Goal: Task Accomplishment & Management: Use online tool/utility

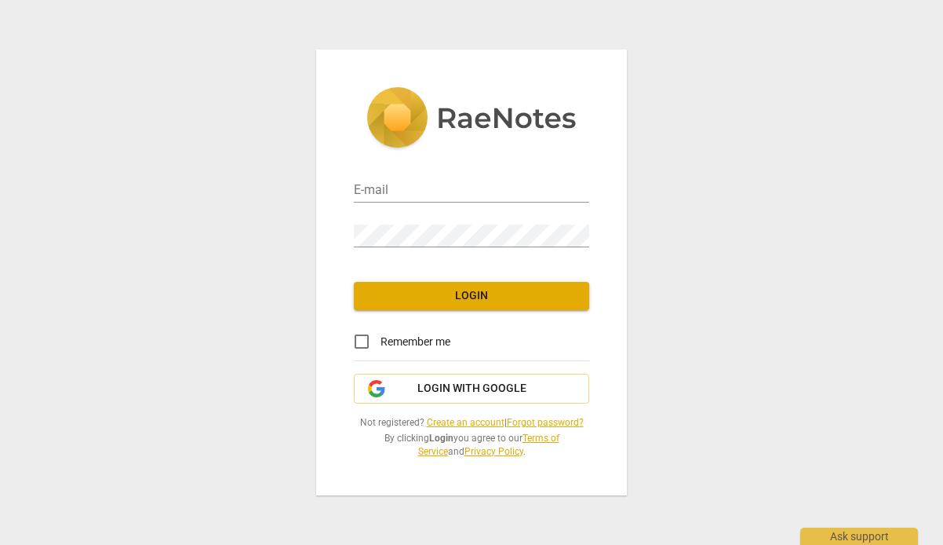
type input "lauren@lea-p.com"
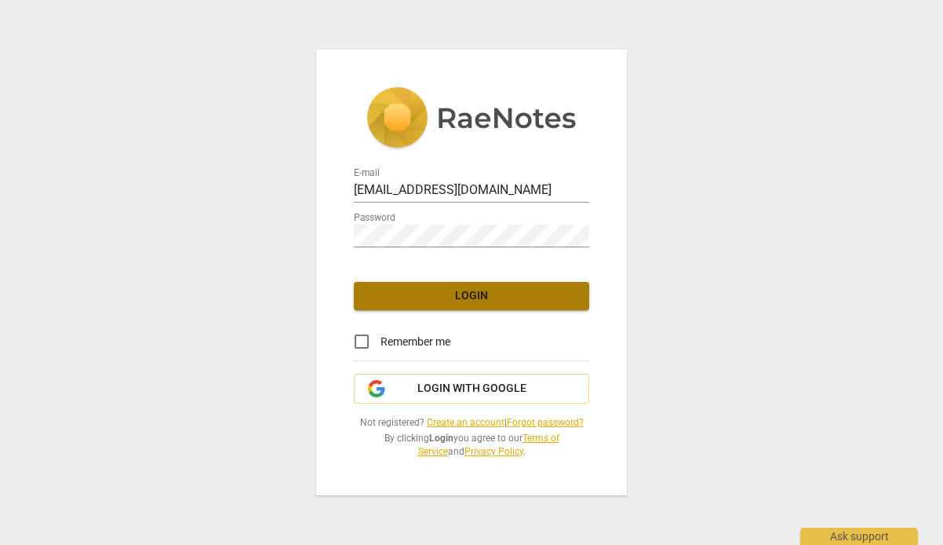
click at [513, 294] on span "Login" at bounding box center [472, 296] width 210 height 16
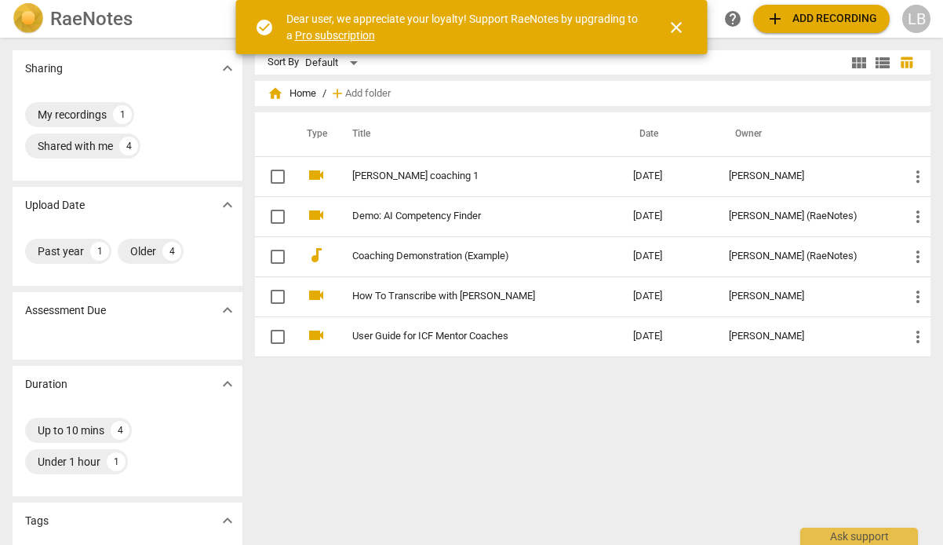
click at [679, 30] on span "close" at bounding box center [676, 27] width 19 height 19
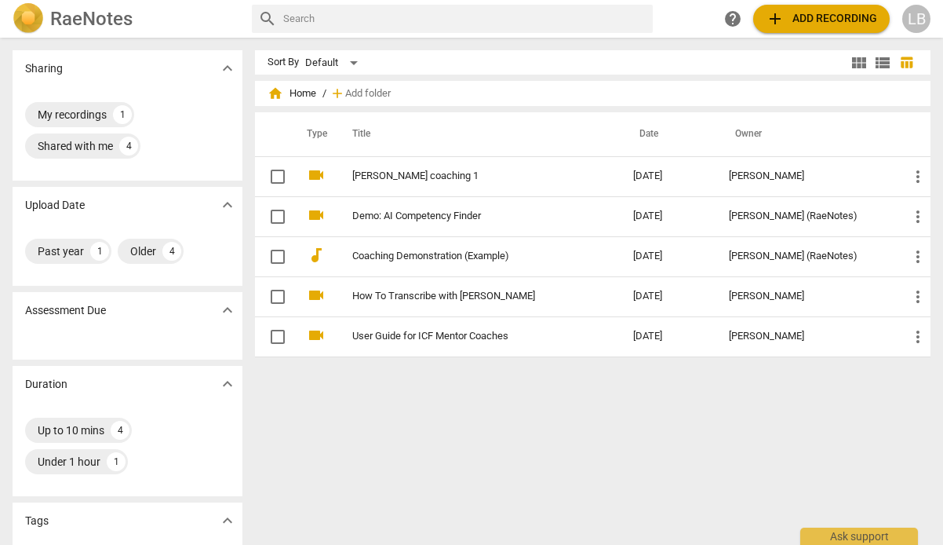
click at [750, 25] on span "add" at bounding box center [775, 18] width 19 height 19
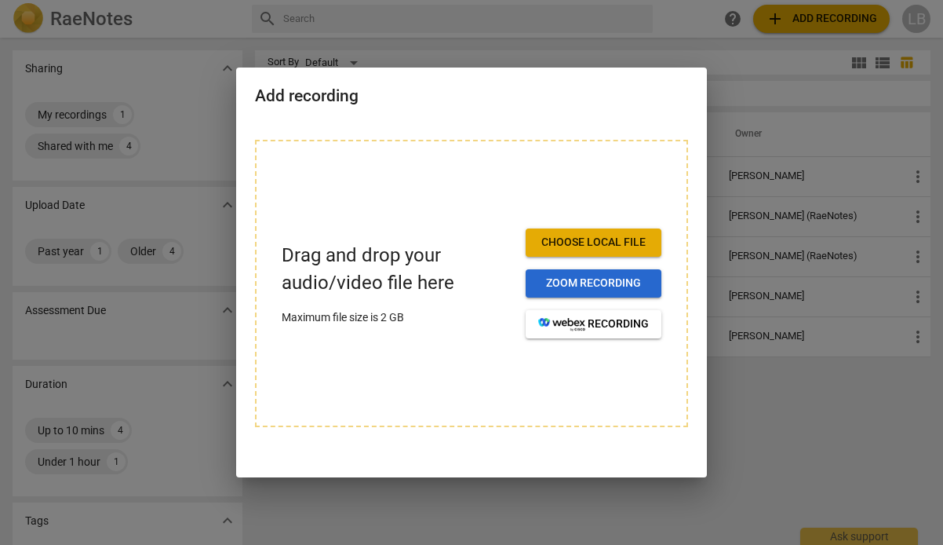
click at [600, 280] on span "Zoom recording" at bounding box center [593, 284] width 111 height 16
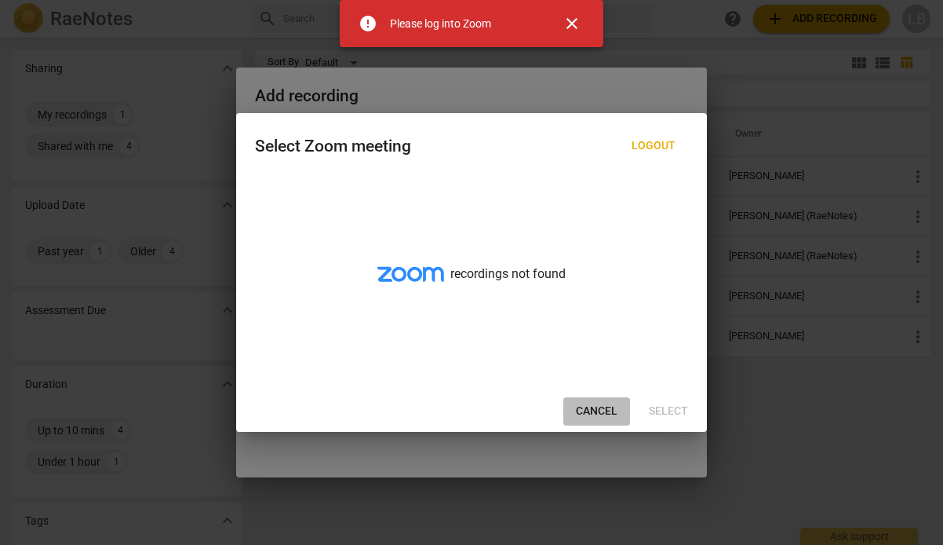
click at [589, 405] on span "Cancel" at bounding box center [597, 411] width 42 height 16
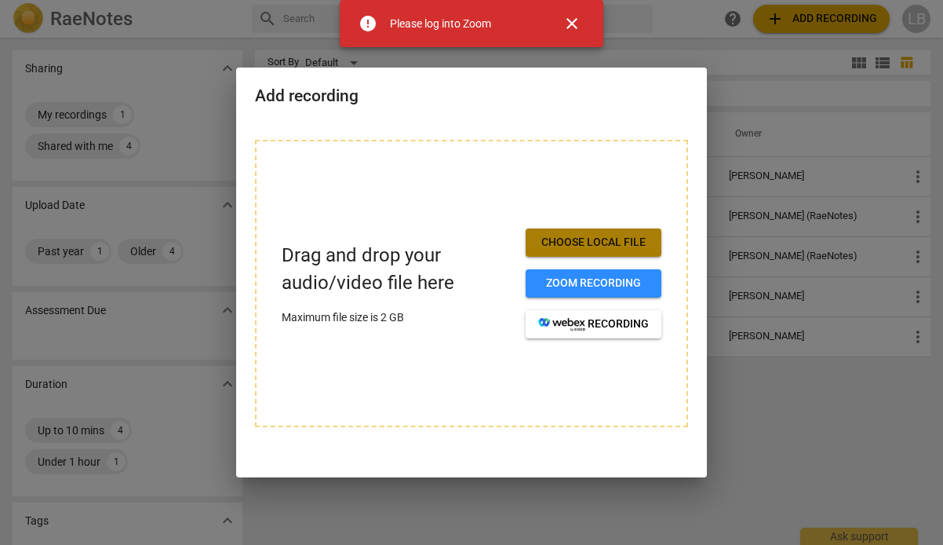
click at [610, 246] on span "Choose local file" at bounding box center [593, 243] width 111 height 16
click at [575, 24] on span "close" at bounding box center [572, 23] width 19 height 19
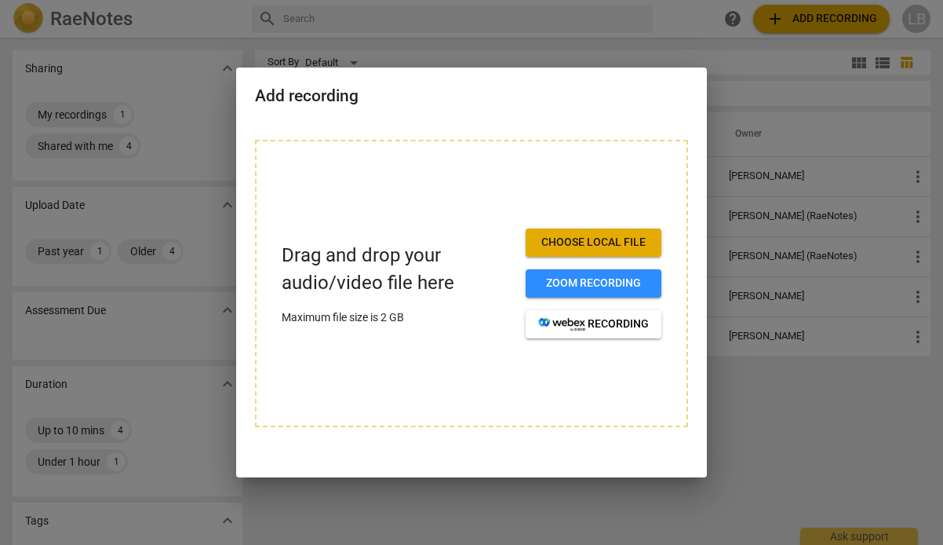
click at [593, 246] on span "Choose local file" at bounding box center [593, 243] width 111 height 16
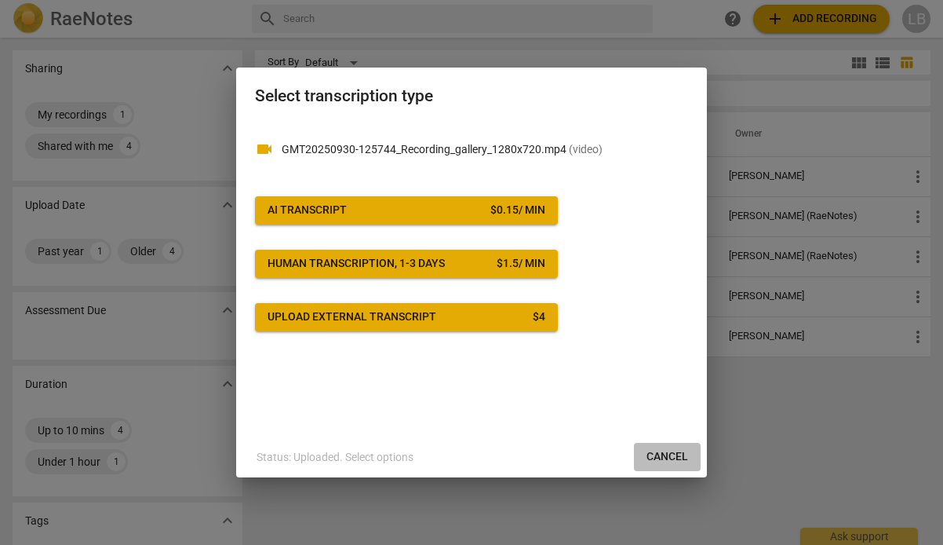
click at [662, 451] on span "Cancel" at bounding box center [668, 457] width 42 height 16
click at [666, 452] on span "Cancel" at bounding box center [668, 457] width 42 height 16
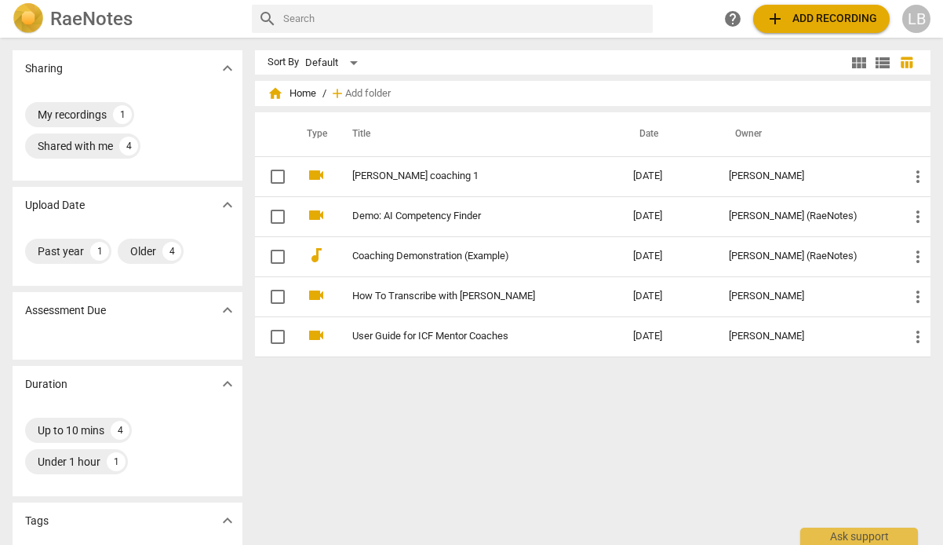
click at [790, 21] on span "add Add recording" at bounding box center [821, 18] width 111 height 19
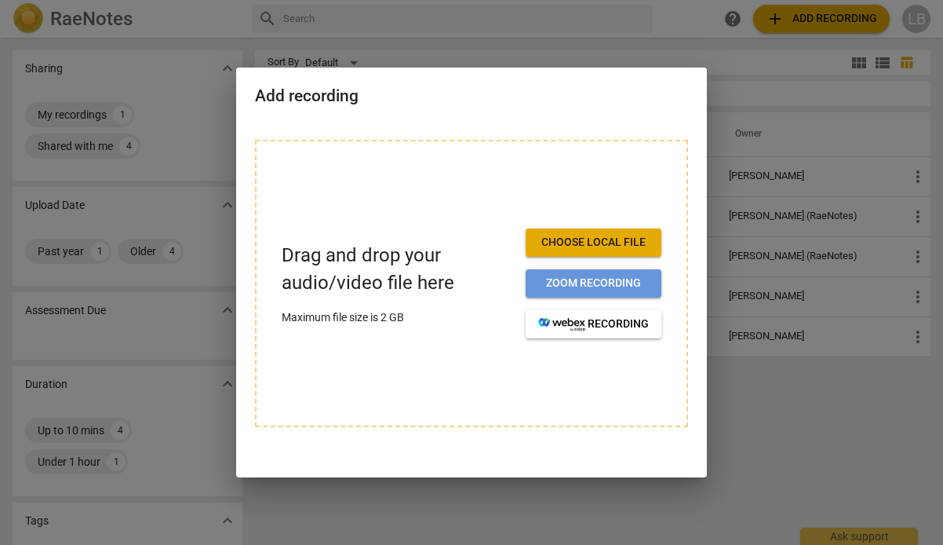
click at [588, 287] on span "Zoom recording" at bounding box center [593, 284] width 111 height 16
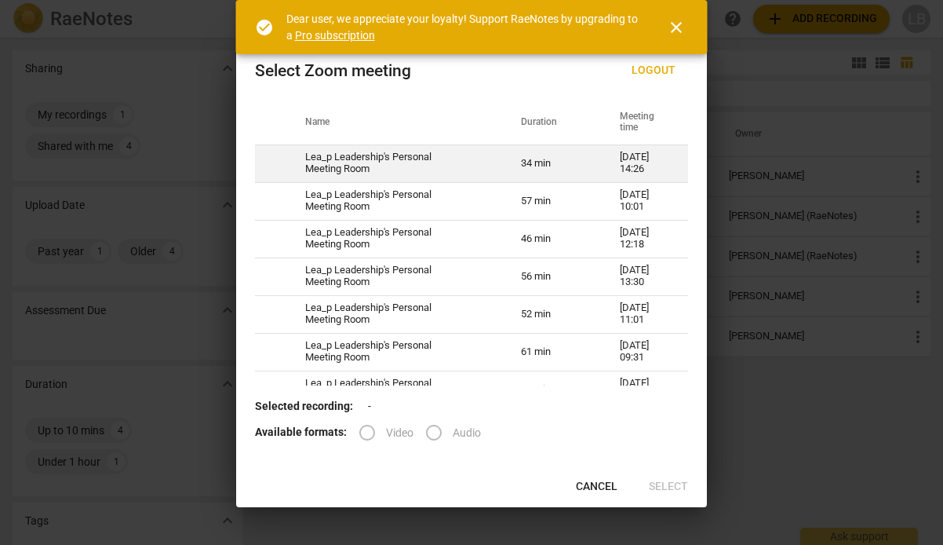
click at [283, 157] on td at bounding box center [270, 163] width 31 height 38
radio input "true"
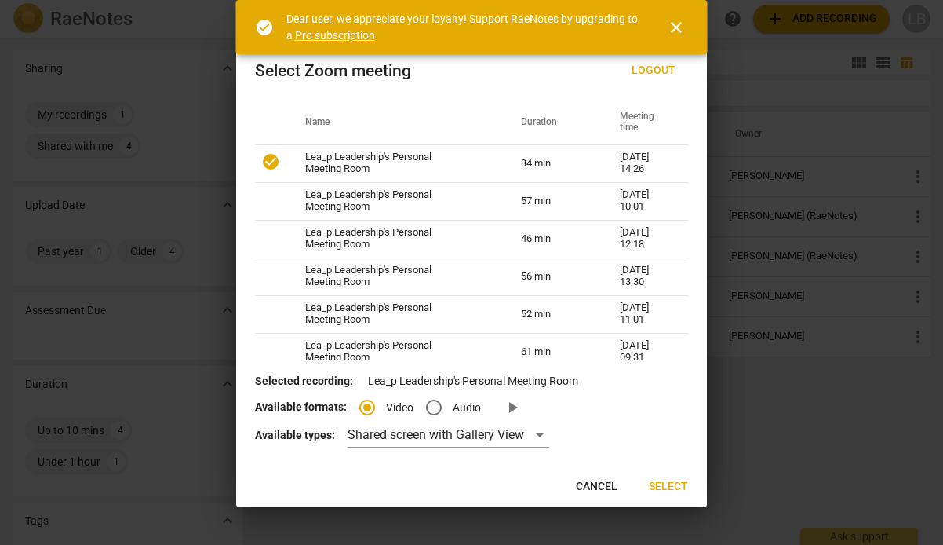
click at [666, 485] on span "Select" at bounding box center [668, 487] width 39 height 16
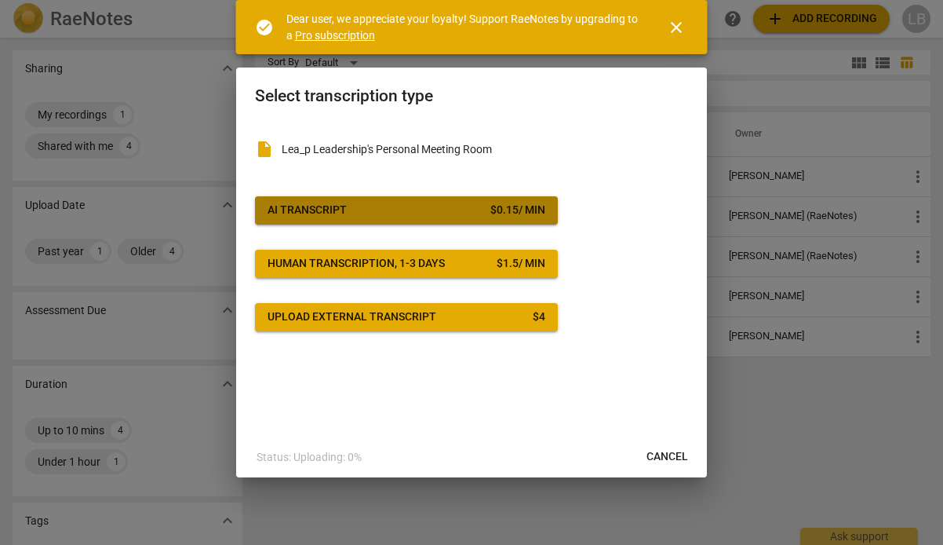
click at [403, 206] on span "AI Transcript $ 0.15 / min" at bounding box center [407, 211] width 278 height 16
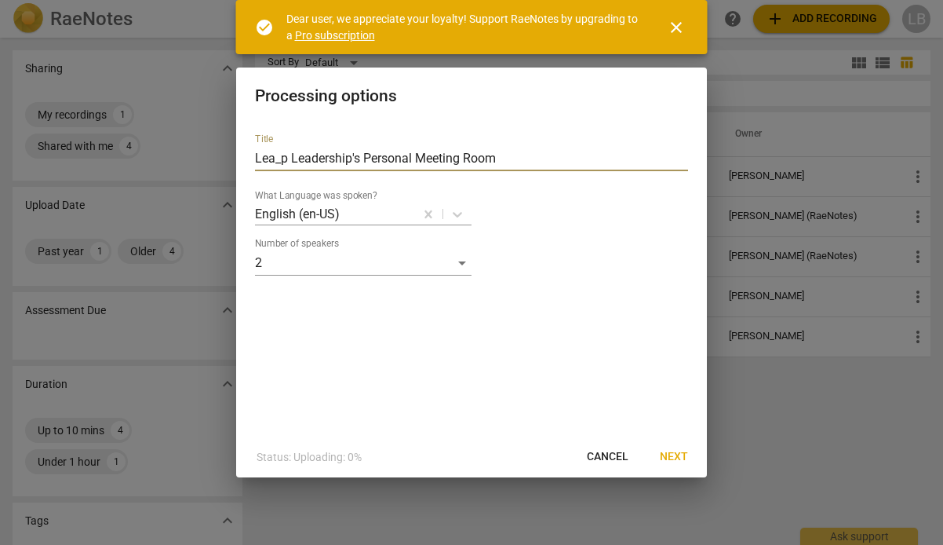
drag, startPoint x: 506, startPoint y: 155, endPoint x: 194, endPoint y: 166, distance: 312.6
click at [194, 166] on div "Processing options Title Lea_p Leadership's Personal Meeting Room What Language…" at bounding box center [471, 272] width 943 height 545
click at [262, 158] on input "Lea_p Leadership's Personal Meeting Room" at bounding box center [471, 158] width 433 height 25
drag, startPoint x: 505, startPoint y: 155, endPoint x: 251, endPoint y: 155, distance: 253.5
click at [251, 155] on div "Title Lea_p Leadership's Personal Meeting Room What Language was spoken? Englis…" at bounding box center [471, 279] width 471 height 316
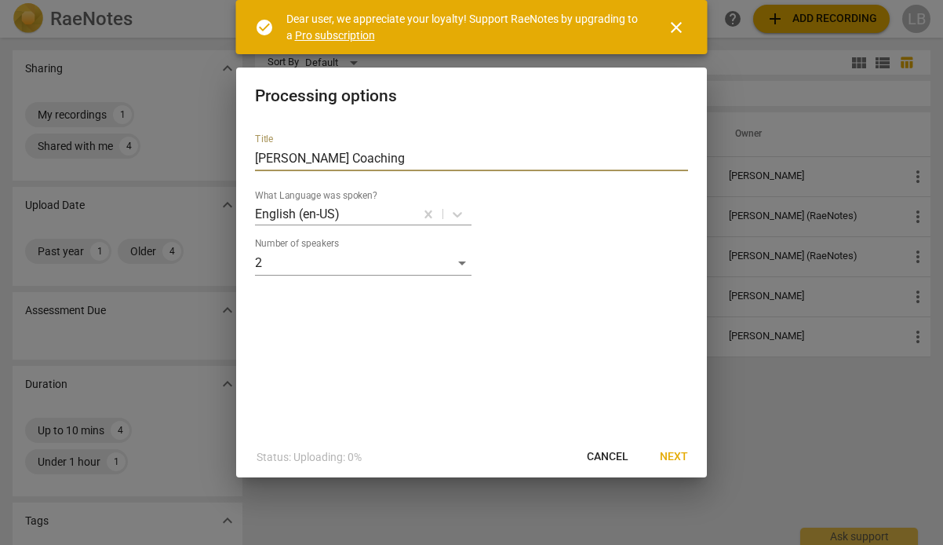
type input "[PERSON_NAME] Coaching"
click at [454, 218] on icon at bounding box center [458, 214] width 16 height 16
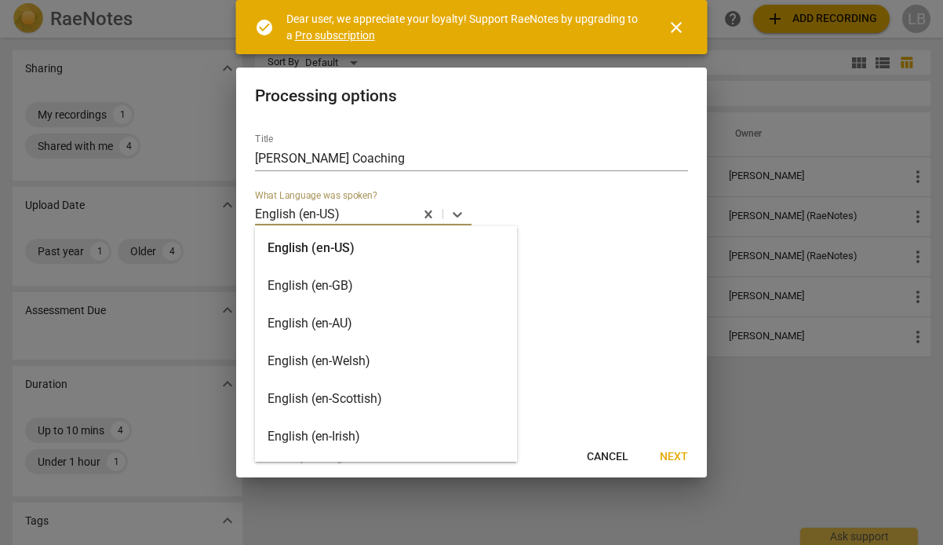
click at [408, 278] on div "English (en-GB)" at bounding box center [386, 286] width 262 height 38
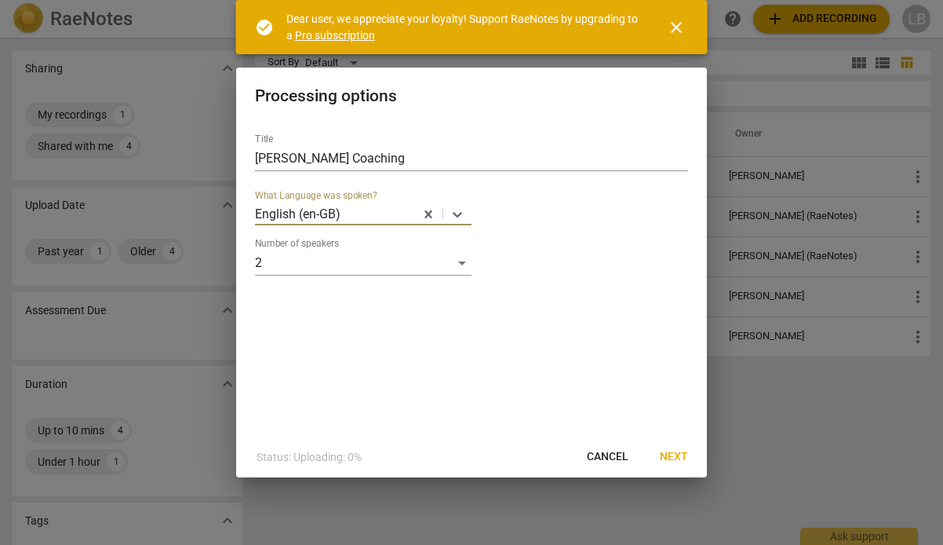
click at [677, 459] on span "Next" at bounding box center [674, 457] width 28 height 16
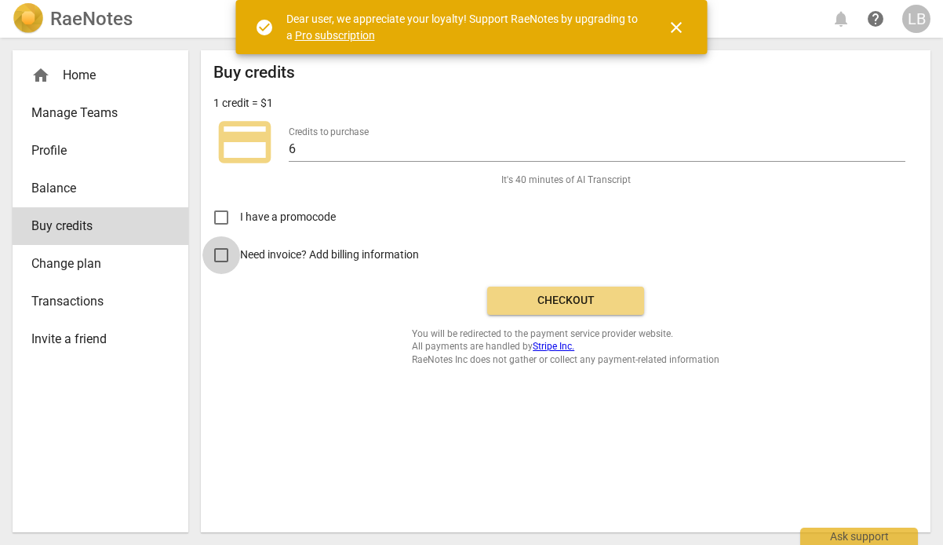
click at [222, 252] on input "Need invoice? Add billing information" at bounding box center [222, 255] width 38 height 38
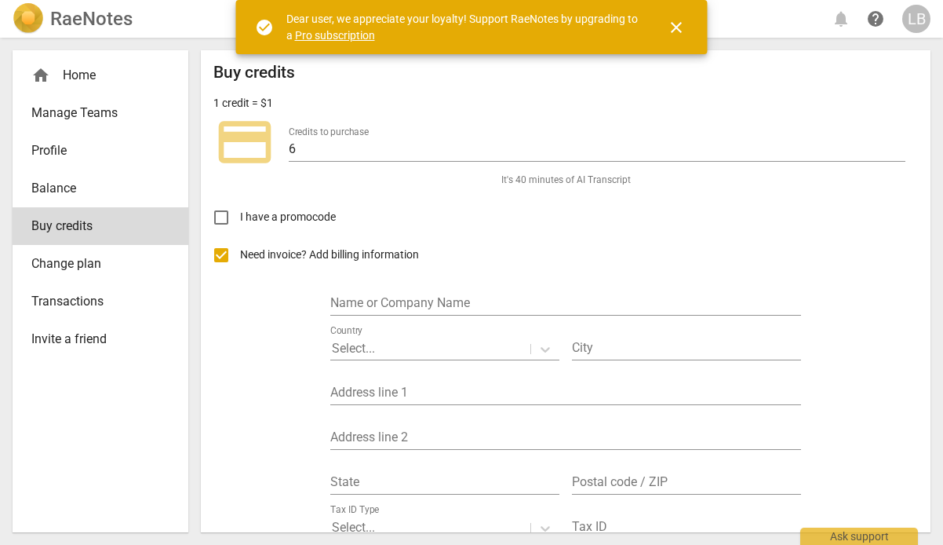
click at [217, 255] on input "Need invoice? Add billing information" at bounding box center [222, 255] width 38 height 38
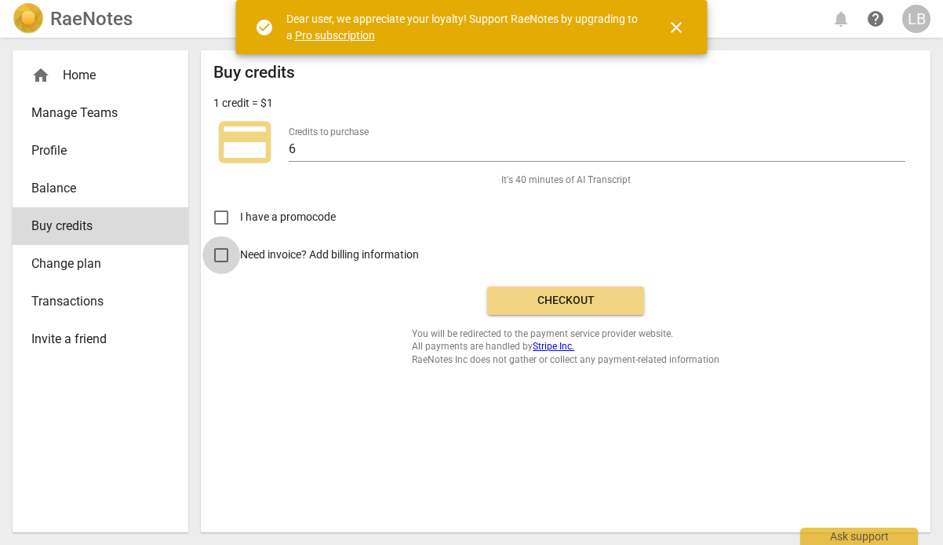
click at [227, 254] on input "Need invoice? Add billing information" at bounding box center [222, 255] width 38 height 38
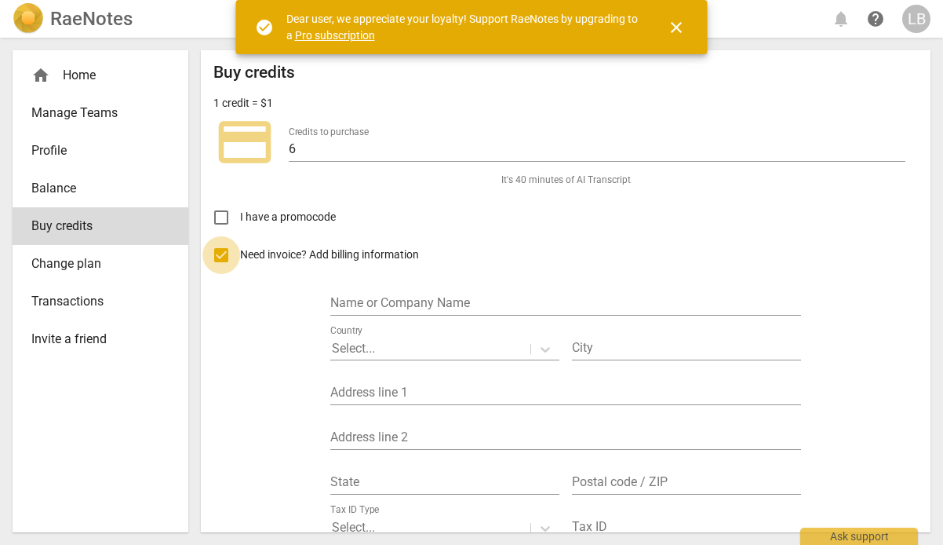
click at [227, 254] on input "Need invoice? Add billing information" at bounding box center [222, 255] width 38 height 38
checkbox input "false"
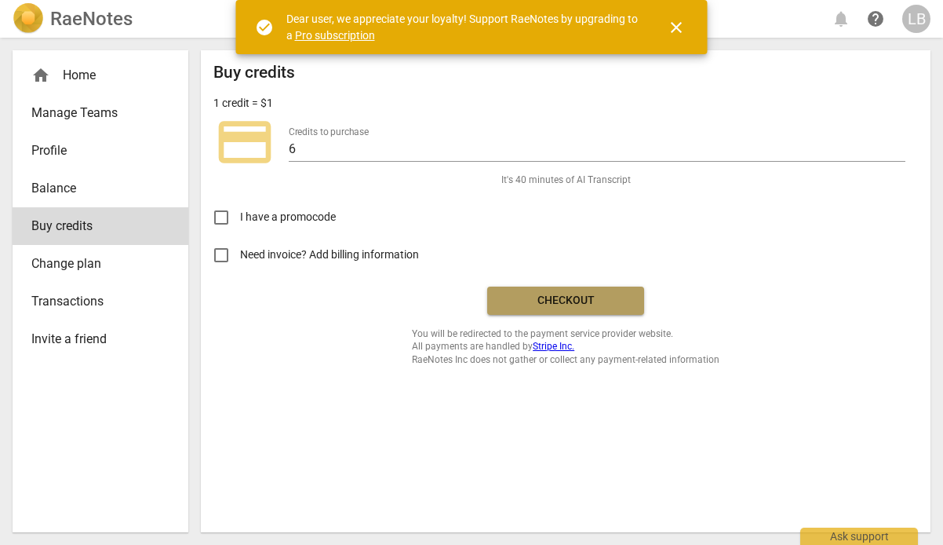
click at [611, 298] on span "Checkout" at bounding box center [566, 301] width 132 height 16
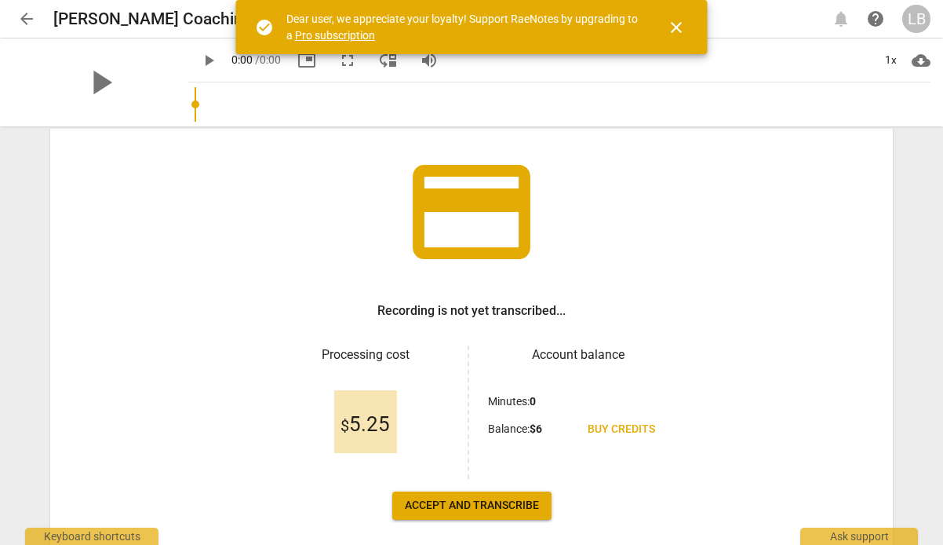
scroll to position [163, 0]
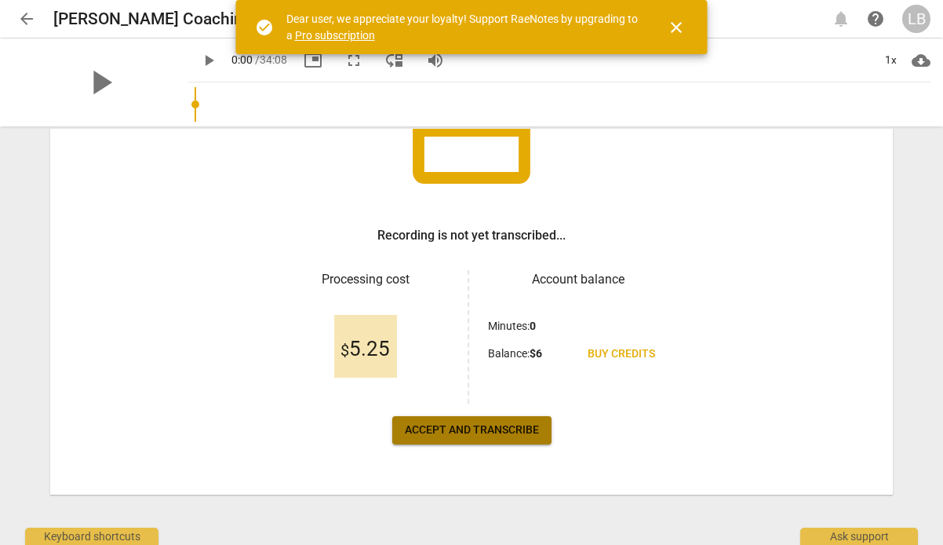
click at [487, 433] on span "Accept and transcribe" at bounding box center [472, 430] width 134 height 16
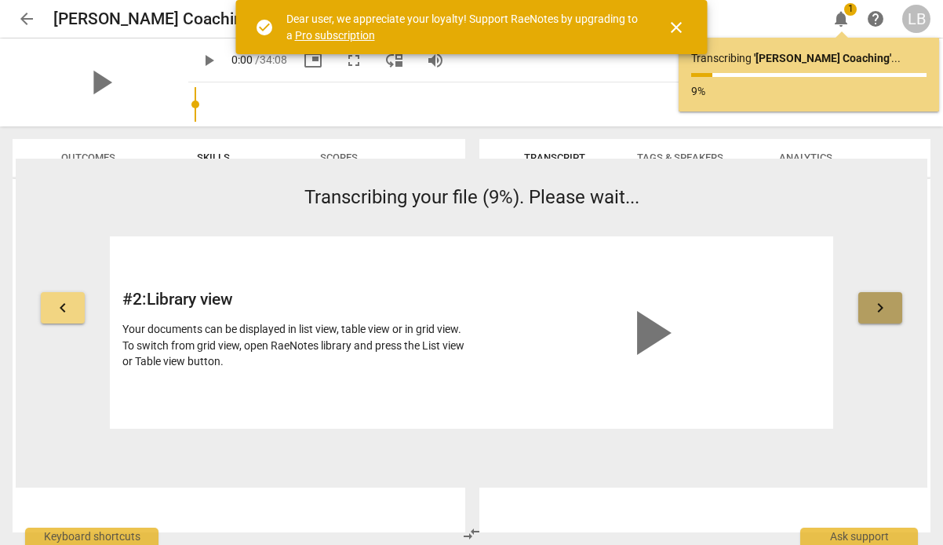
click at [874, 315] on span "keyboard_arrow_right" at bounding box center [880, 307] width 19 height 19
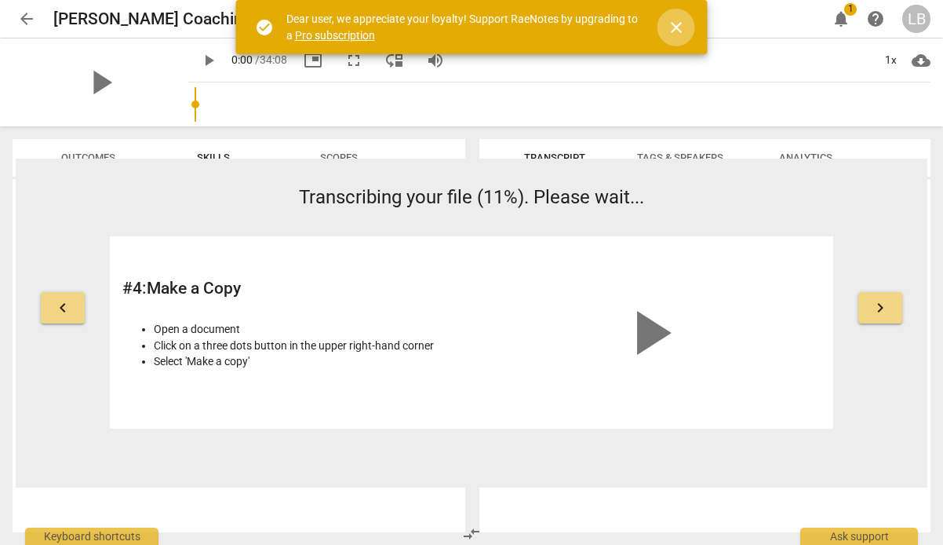
click at [680, 31] on span "close" at bounding box center [676, 27] width 19 height 19
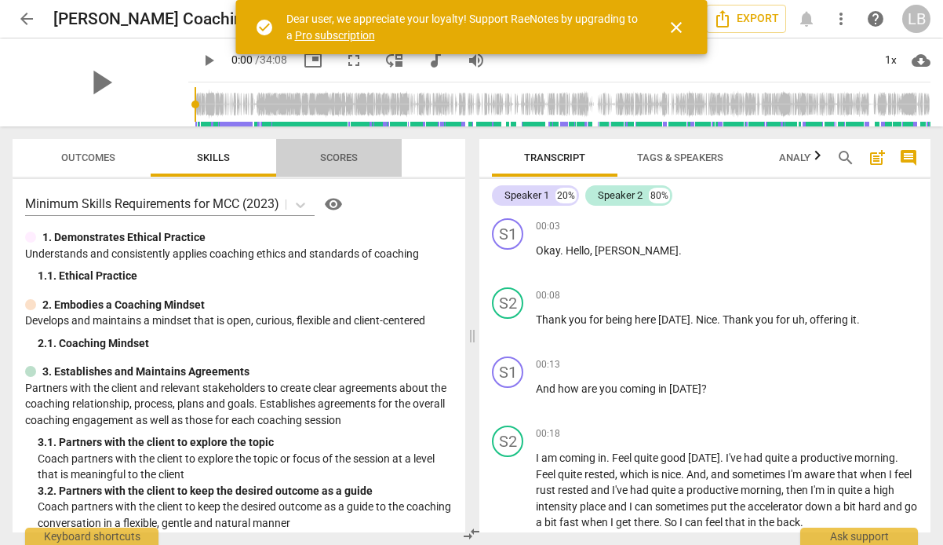
click at [341, 151] on span "Scores" at bounding box center [339, 157] width 38 height 12
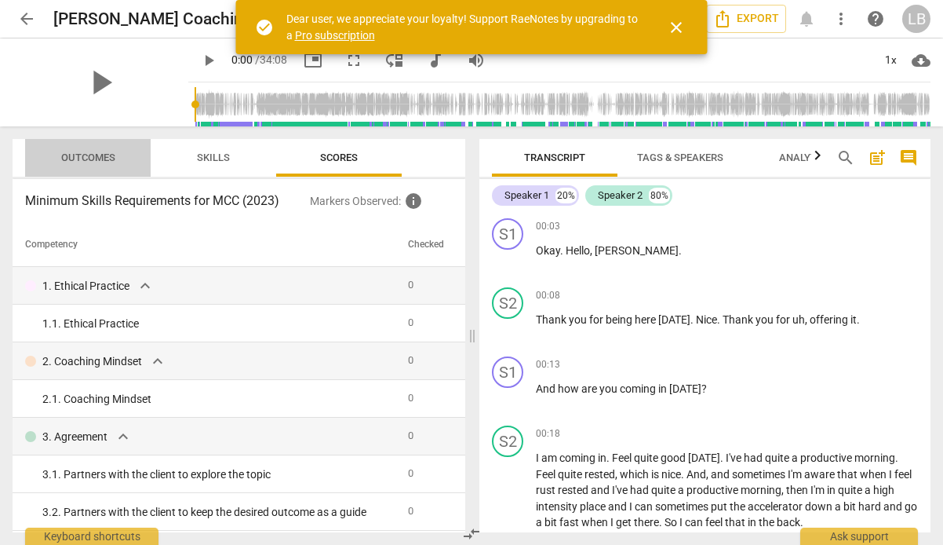
click at [70, 159] on span "Outcomes" at bounding box center [88, 157] width 54 height 12
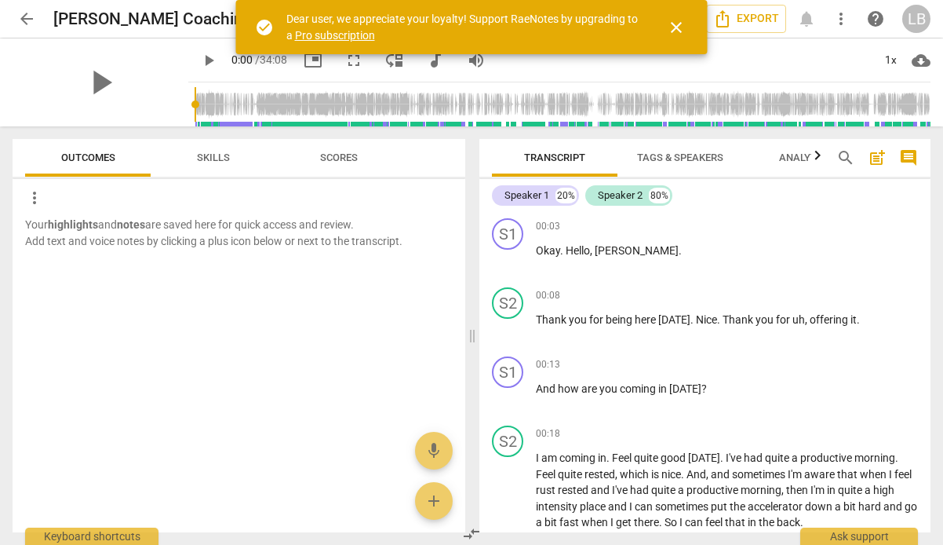
click at [188, 158] on span "Skills" at bounding box center [213, 158] width 71 height 21
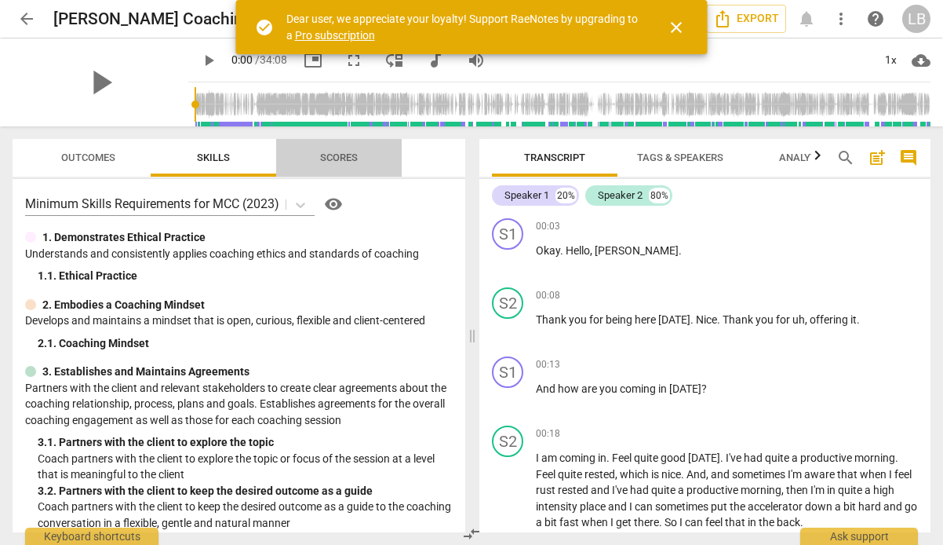
click at [345, 155] on span "Scores" at bounding box center [339, 157] width 38 height 12
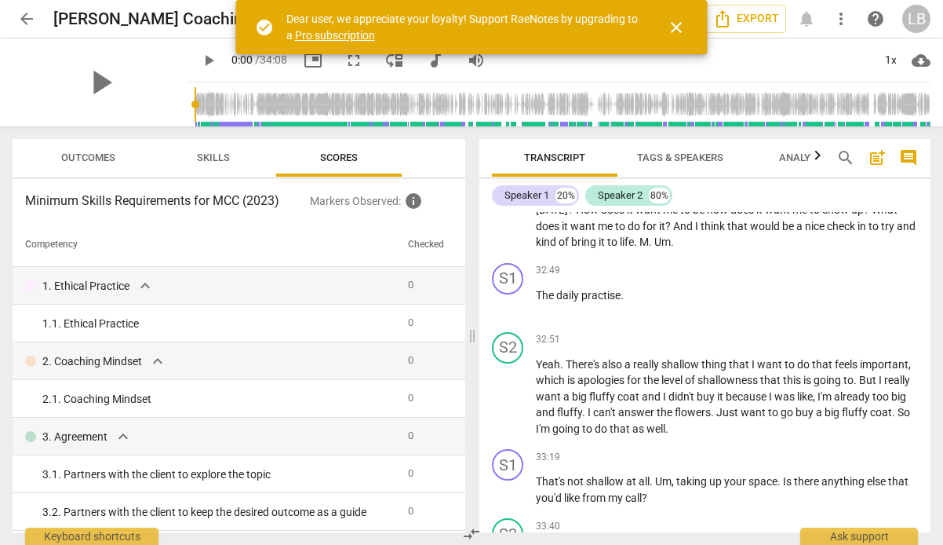
scroll to position [10986, 0]
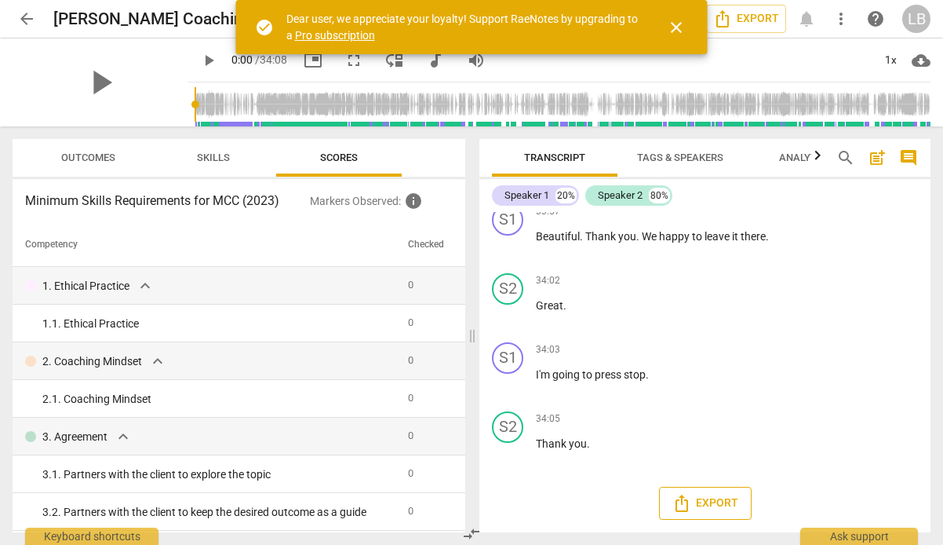
click at [715, 504] on span "Export" at bounding box center [706, 503] width 66 height 19
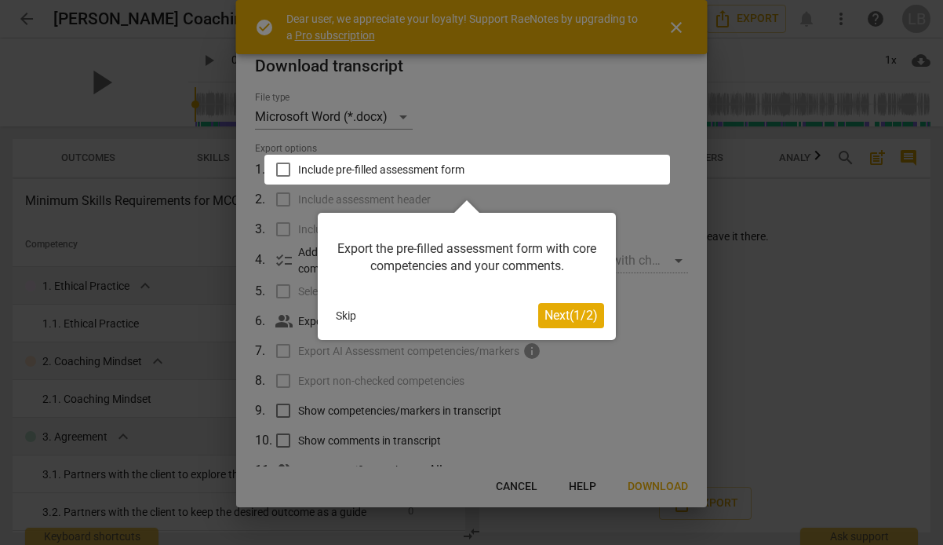
click at [560, 308] on span "Next ( 1 / 2 )" at bounding box center [571, 315] width 53 height 15
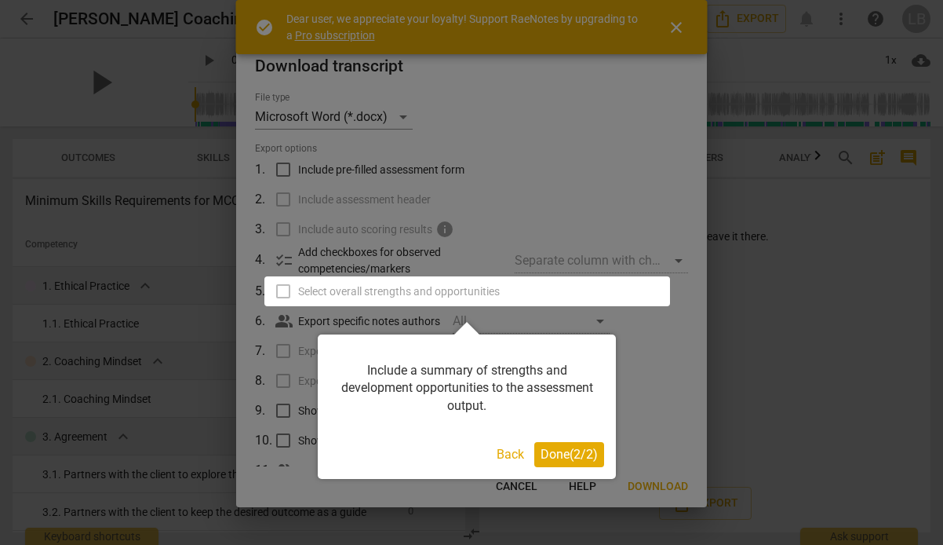
click at [572, 454] on span "Done ( 2 / 2 )" at bounding box center [569, 454] width 57 height 15
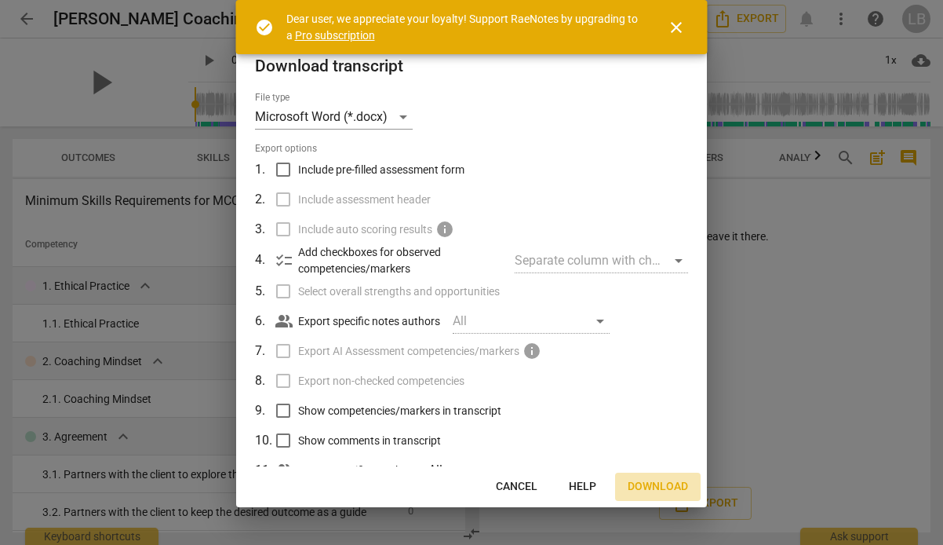
click at [655, 487] on span "Download" at bounding box center [658, 487] width 60 height 16
